Goal: Find specific page/section: Find specific page/section

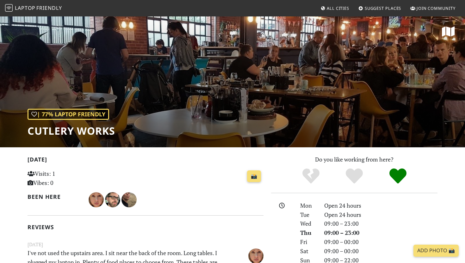
click at [332, 8] on span "All Cities" at bounding box center [338, 8] width 22 height 6
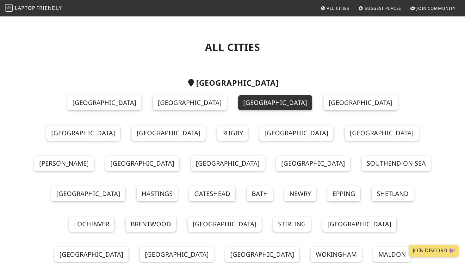
click at [238, 105] on link "[GEOGRAPHIC_DATA]" at bounding box center [275, 102] width 74 height 15
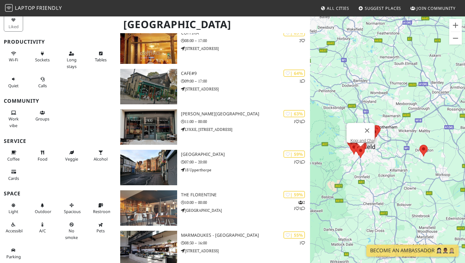
scroll to position [995, 0]
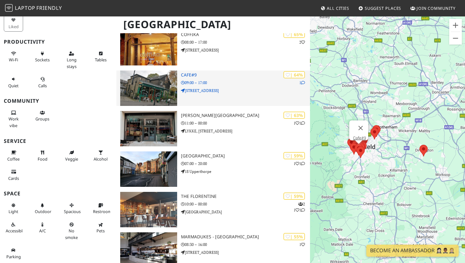
click at [157, 89] on img at bounding box center [148, 88] width 57 height 35
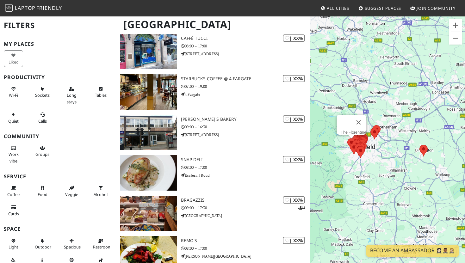
scroll to position [1693, 0]
